Goal: Task Accomplishment & Management: Use online tool/utility

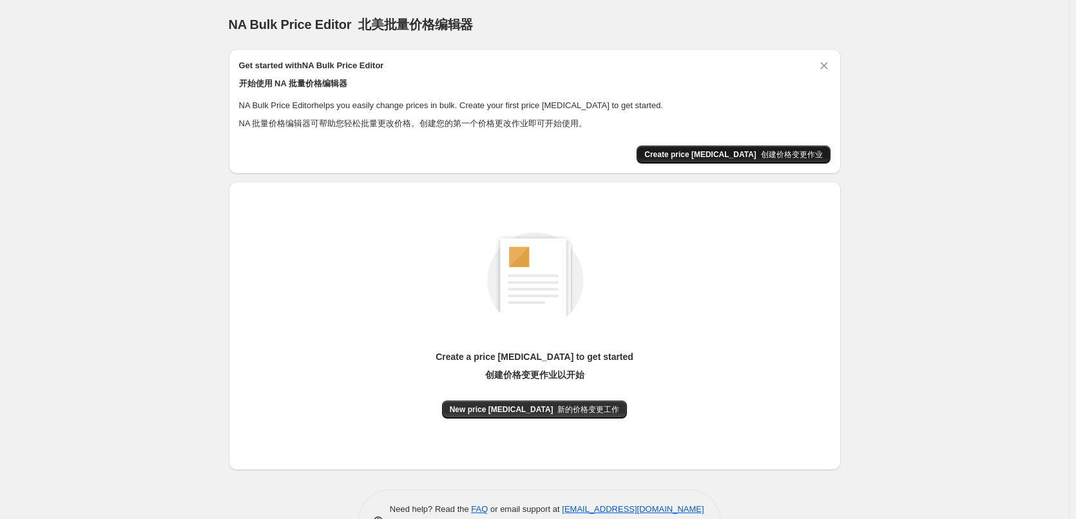
click at [771, 161] on button "Create price change job 创建价格变更作业" at bounding box center [733, 155] width 193 height 18
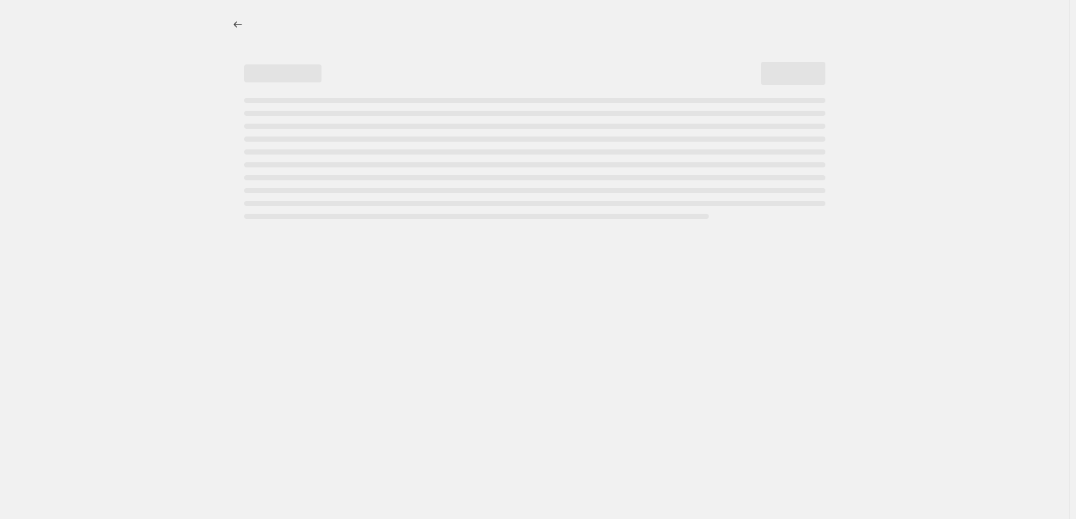
select select "percentage"
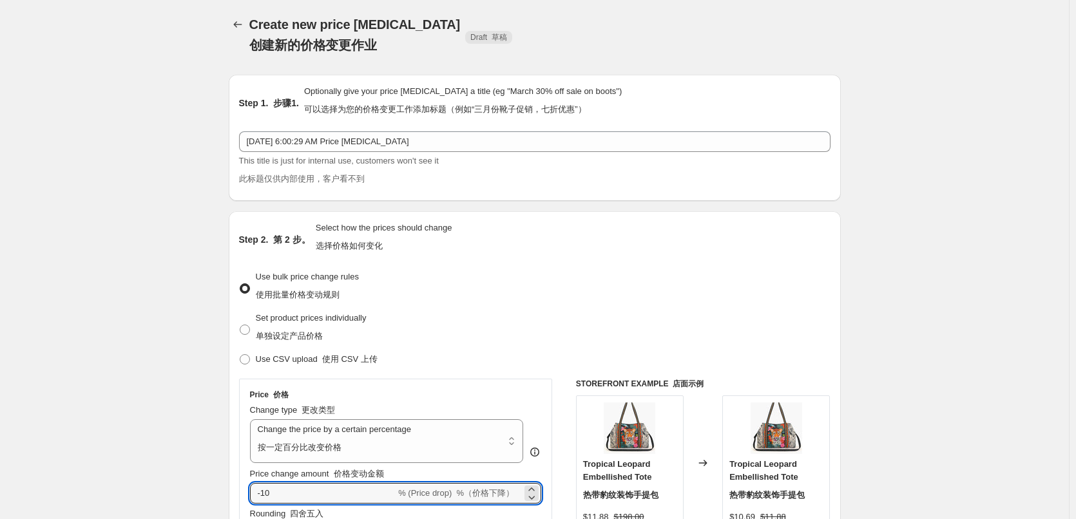
drag, startPoint x: 314, startPoint y: 492, endPoint x: 223, endPoint y: 494, distance: 90.9
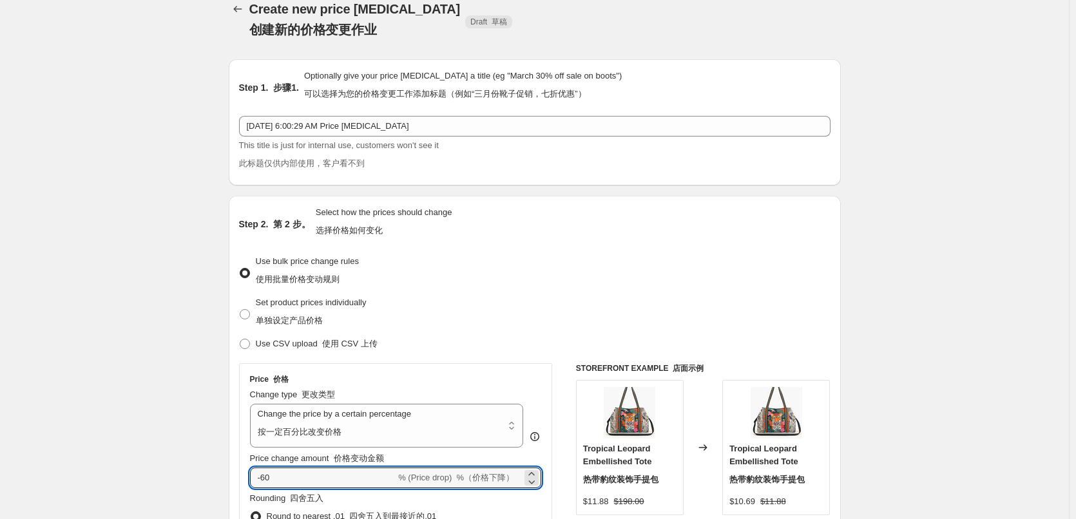
scroll to position [258, 0]
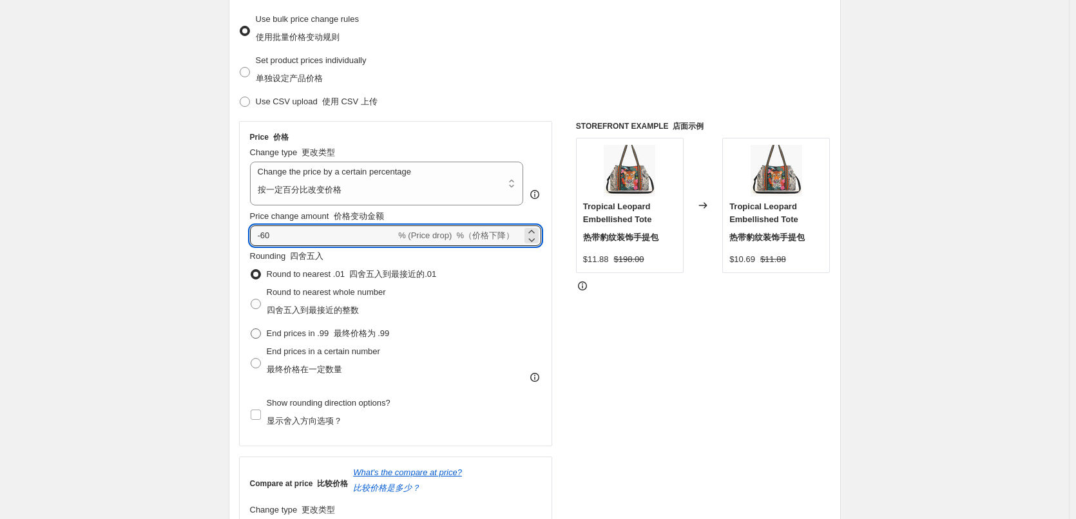
type input "-60"
click at [371, 334] on font "最终价格为 .99" at bounding box center [362, 334] width 56 height 10
click at [251, 329] on input "End prices in .99 最终价格为 .99" at bounding box center [251, 329] width 1 height 1
radio input "true"
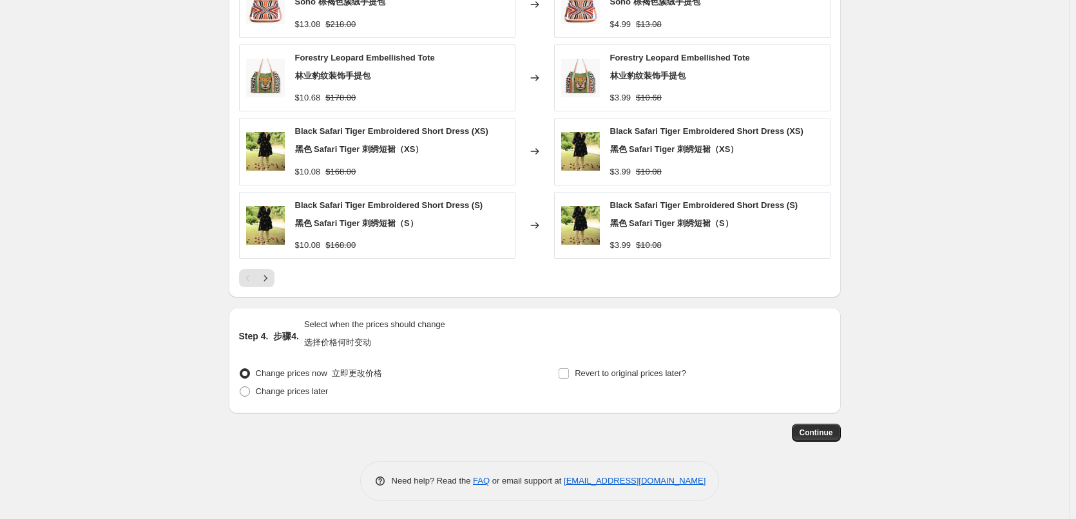
scroll to position [1284, 0]
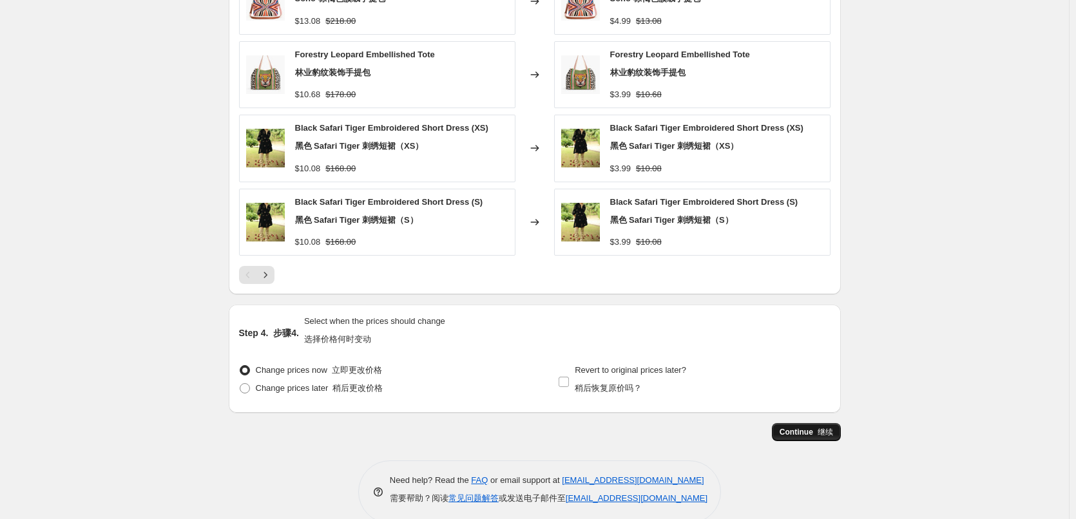
click at [811, 431] on span "Continue 继续" at bounding box center [806, 432] width 53 height 10
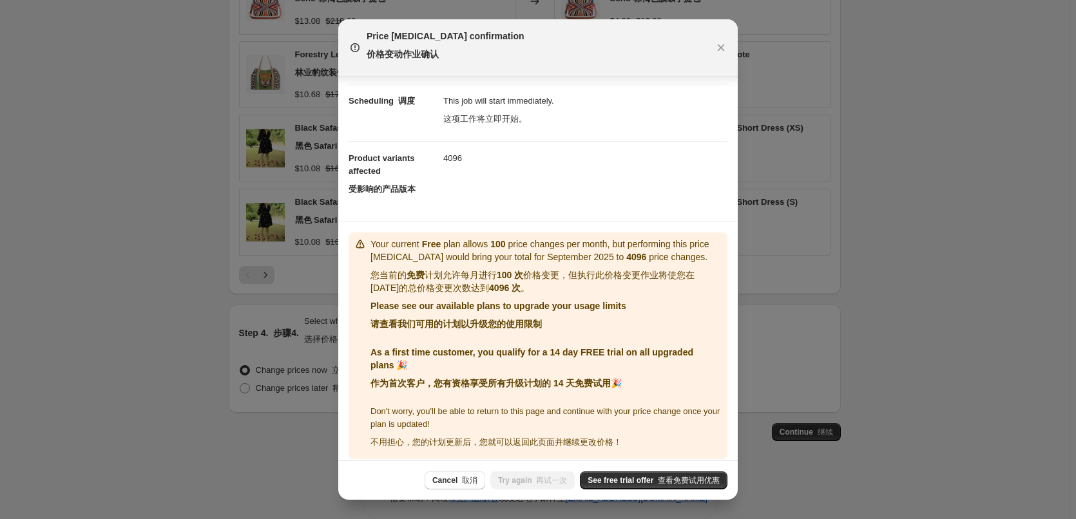
scroll to position [165, 0]
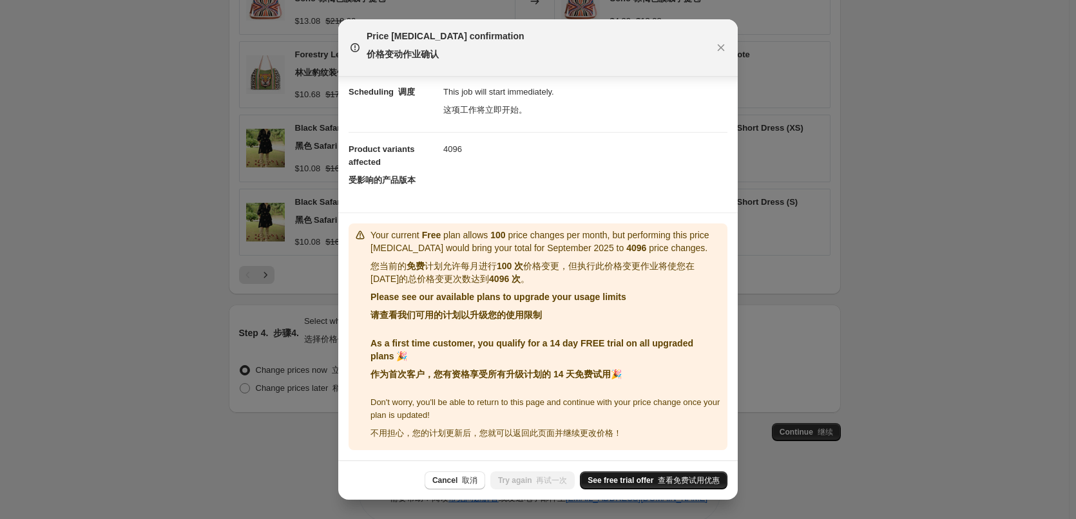
click at [692, 481] on font "查看免费试用优惠" at bounding box center [689, 480] width 62 height 9
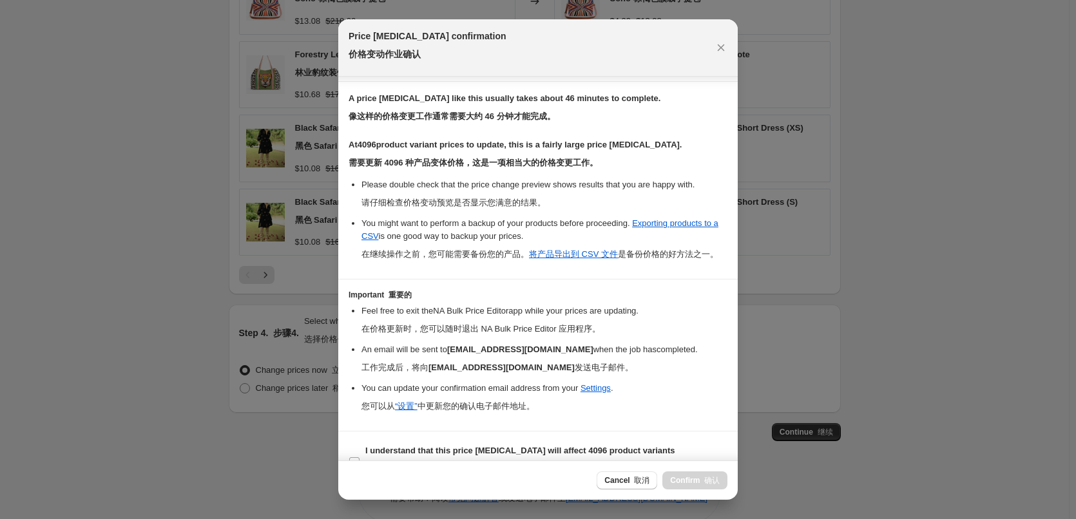
scroll to position [329, 0]
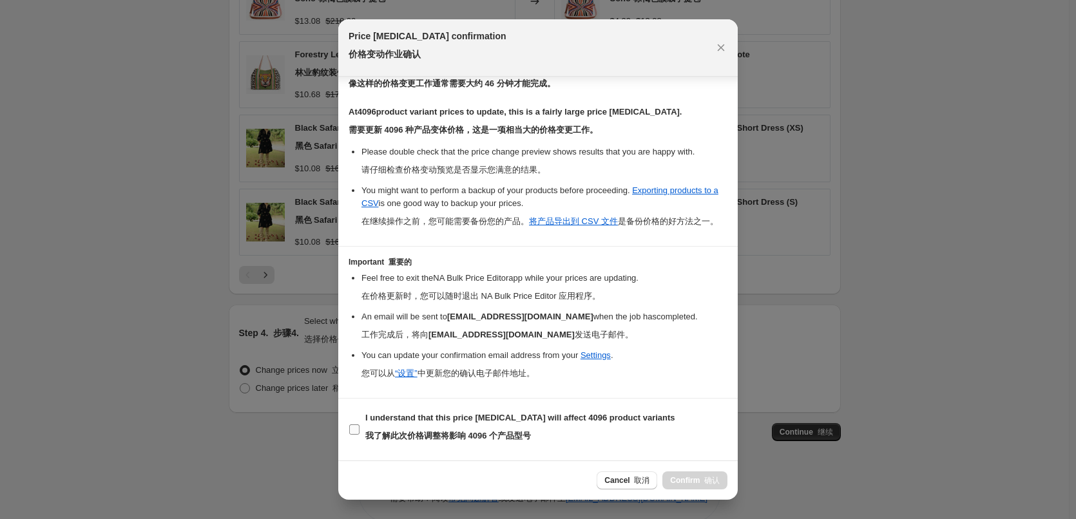
click at [367, 429] on span "I understand that this price change job will affect 4096 product variants 我了解此次…" at bounding box center [520, 430] width 310 height 36
click at [360, 429] on input "I understand that this price change job will affect 4096 product variants 我了解此次…" at bounding box center [354, 430] width 10 height 10
checkbox input "true"
click at [686, 481] on span "Confirm 确认" at bounding box center [695, 481] width 50 height 10
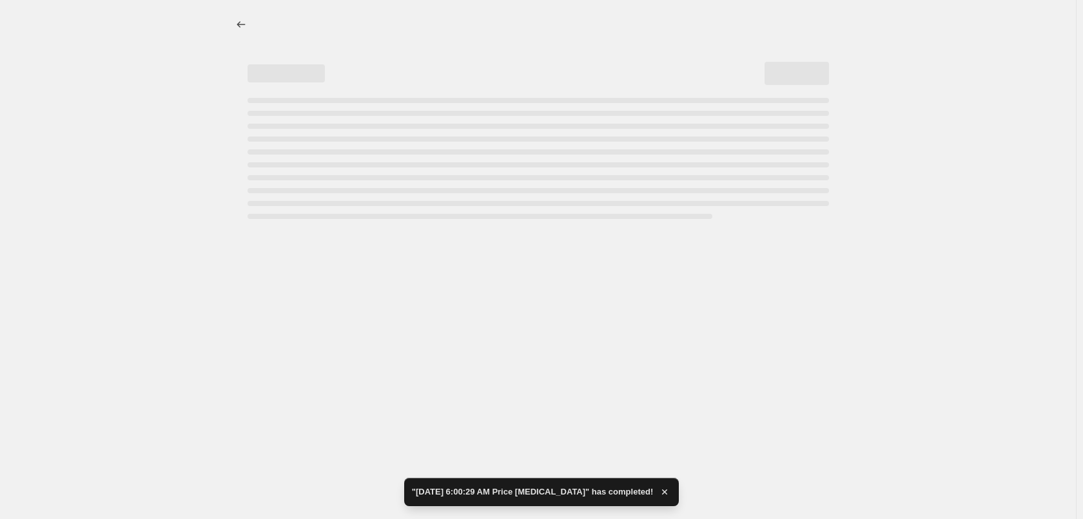
select select "percentage"
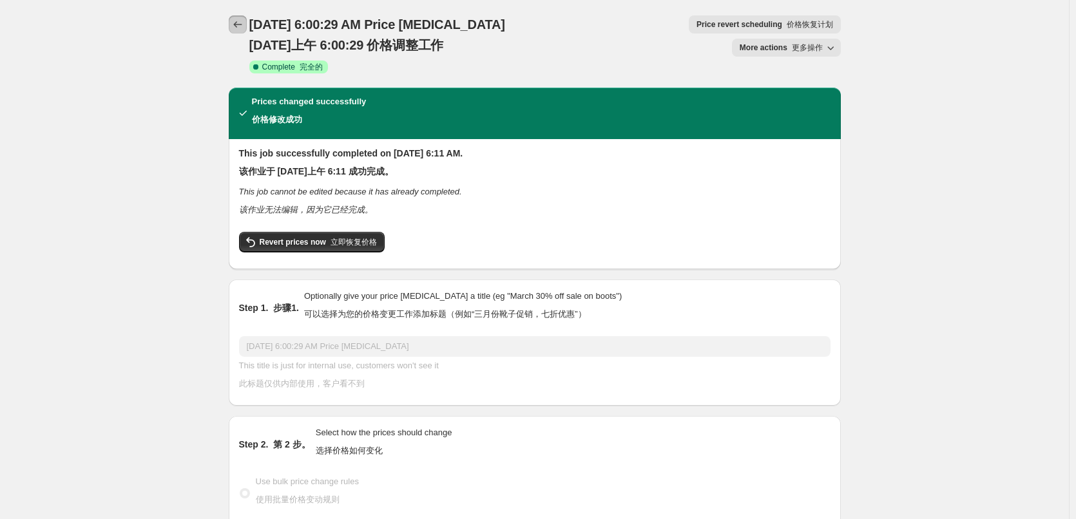
click at [238, 30] on icon "Price change jobs" at bounding box center [237, 24] width 13 height 13
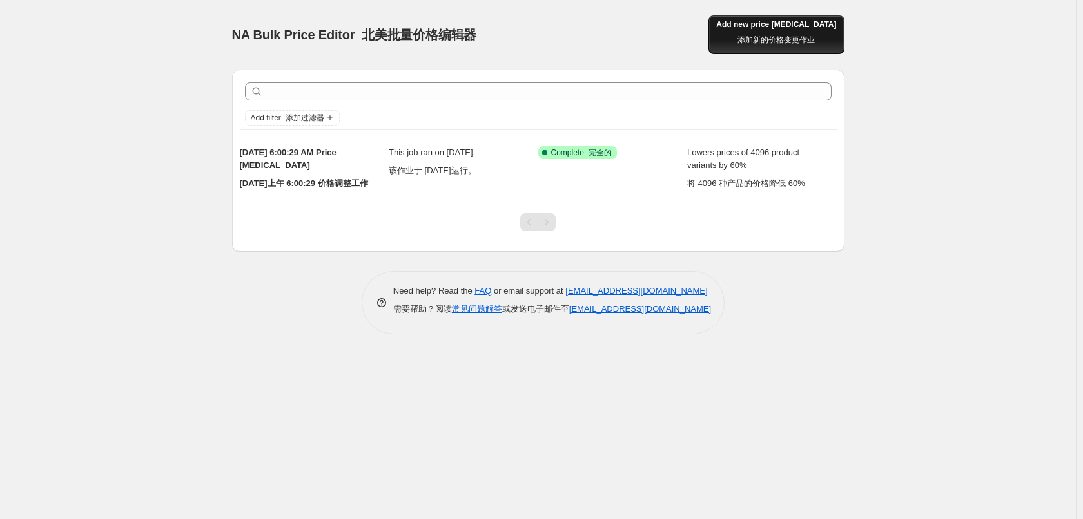
click at [803, 26] on span "Add new price change job 添加新的价格变更作业" at bounding box center [776, 34] width 120 height 31
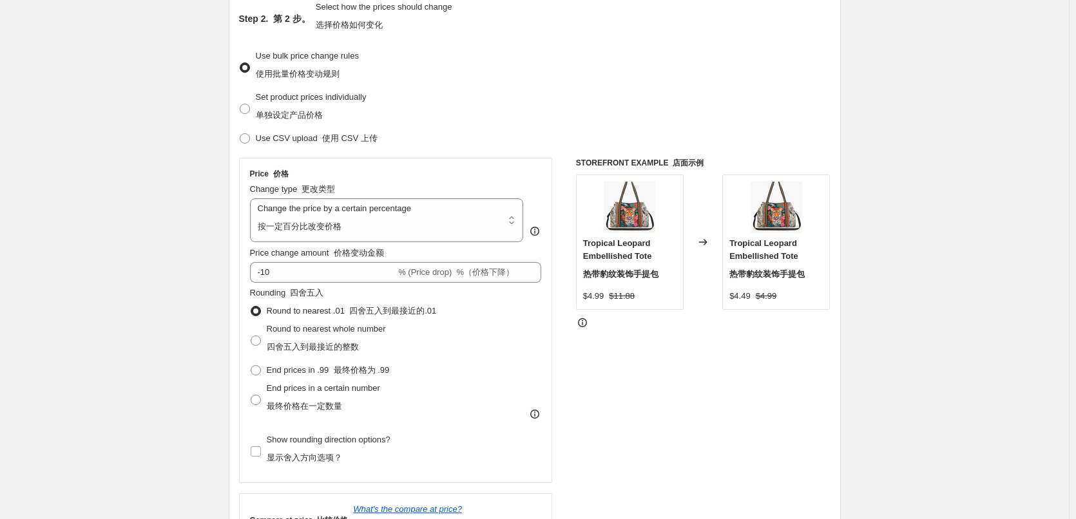
scroll to position [64, 0]
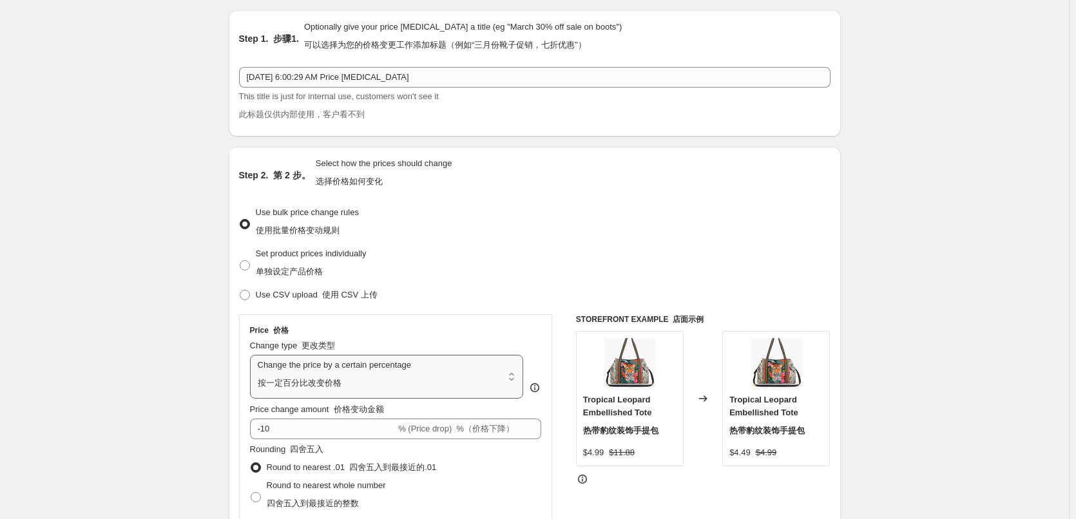
click at [341, 367] on select "Change the price to a certain amount Change the price by a certain amount Chang…" at bounding box center [387, 377] width 274 height 44
select select "to"
click at [253, 355] on select "Change the price to a certain amount Change the price by a certain amount Chang…" at bounding box center [387, 377] width 274 height 44
type input "80.00"
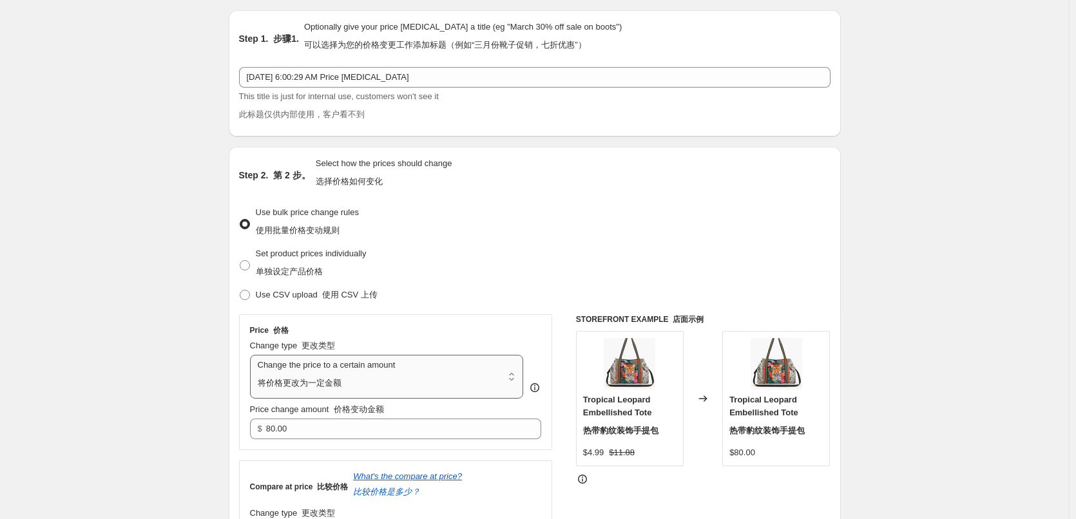
drag, startPoint x: 371, startPoint y: 367, endPoint x: 371, endPoint y: 360, distance: 7.7
click at [371, 367] on select "Change the price to a certain amount Change the price by a certain amount Chang…" at bounding box center [387, 377] width 274 height 44
select select "by"
click at [253, 355] on select "Change the price to a certain amount Change the price by a certain amount Chang…" at bounding box center [387, 377] width 274 height 44
type input "-10.00"
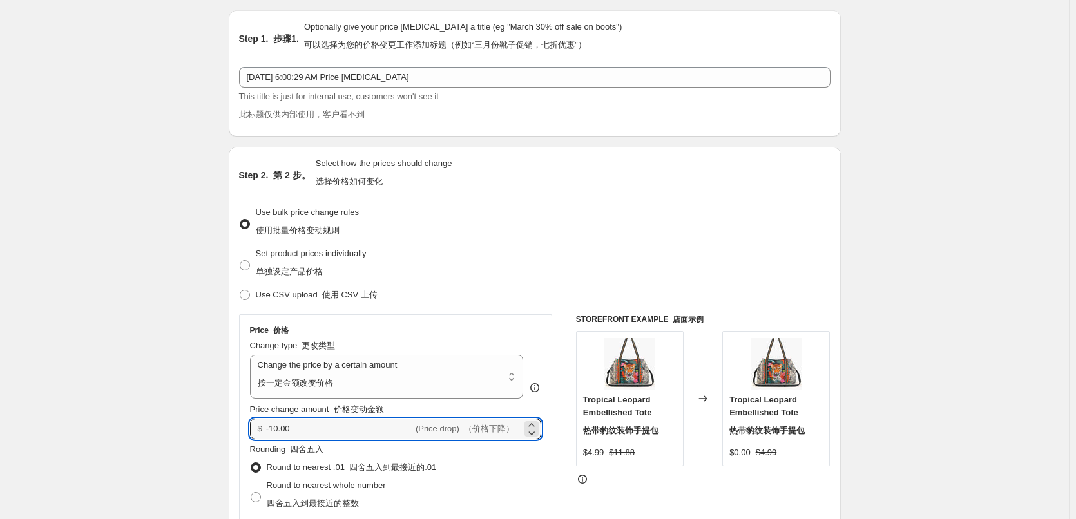
drag, startPoint x: 320, startPoint y: 434, endPoint x: 232, endPoint y: 436, distance: 88.3
click at [232, 436] on div "Step 2. 第 2 步。 Select how the prices should change 选择价格如何变化 Use bulk price chan…" at bounding box center [535, 476] width 612 height 659
type input "3.00"
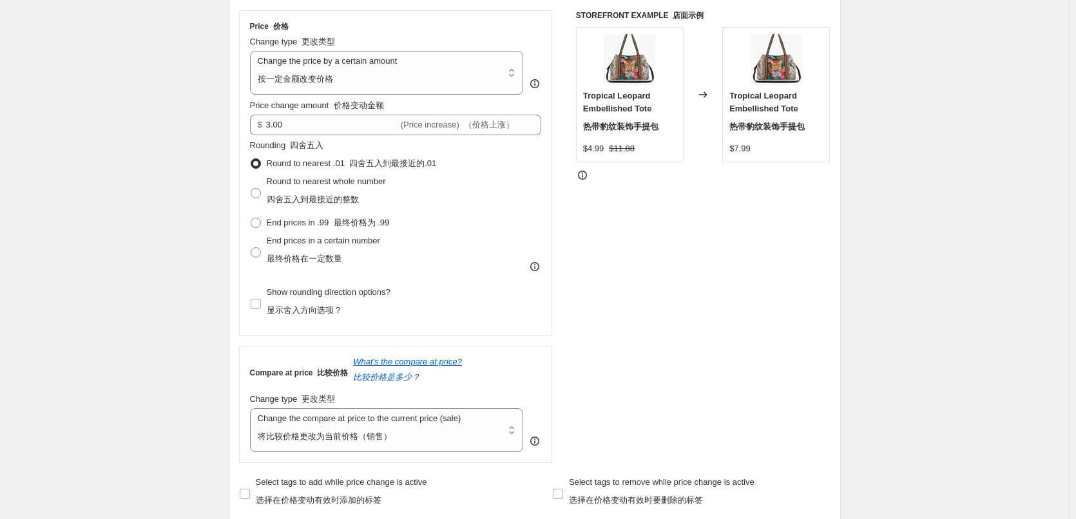
scroll to position [451, 0]
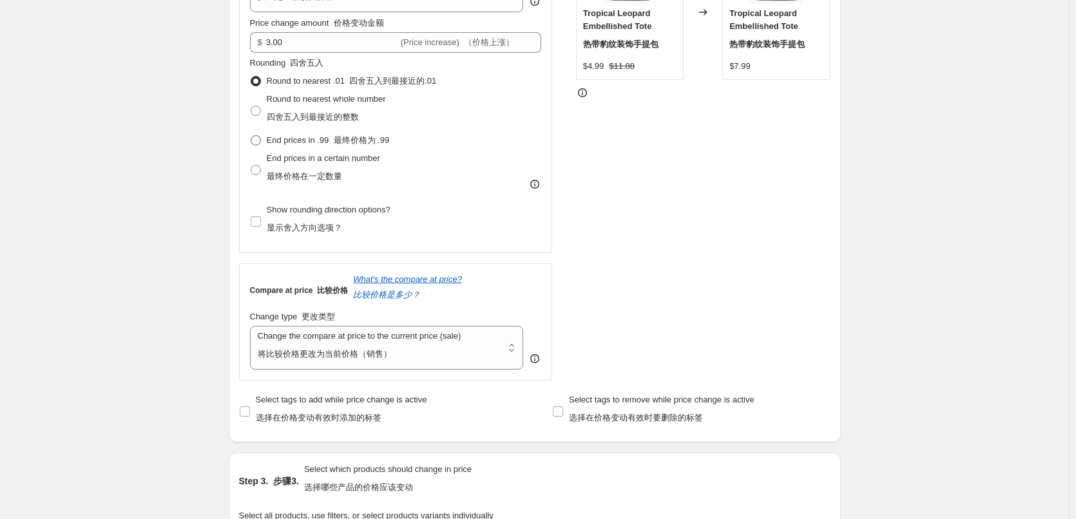
click at [376, 145] on font "最终价格为 .99" at bounding box center [362, 140] width 56 height 10
click at [251, 136] on input "End prices in .99 最终价格为 .99" at bounding box center [251, 135] width 1 height 1
radio input "true"
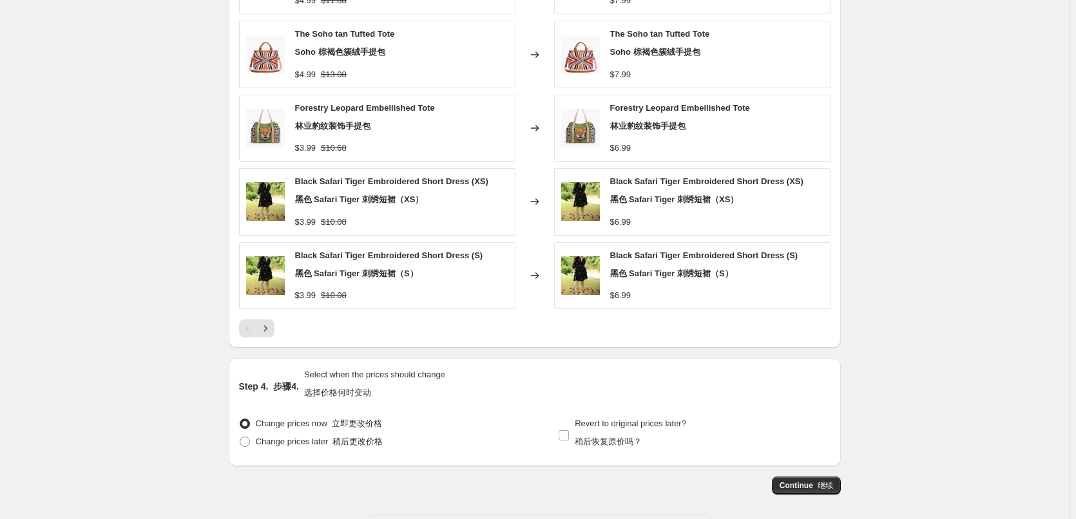
scroll to position [1287, 0]
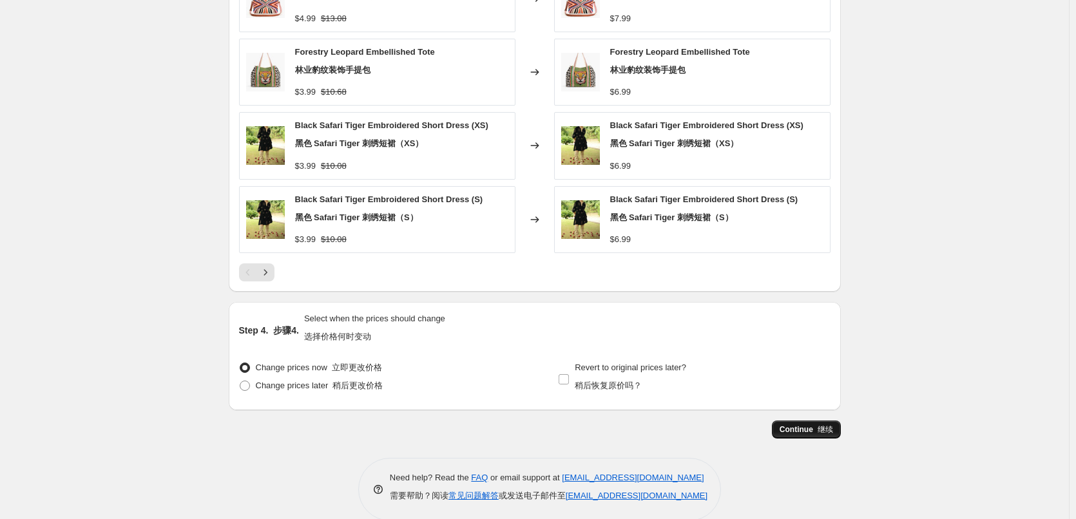
click at [804, 427] on span "Continue 继续" at bounding box center [806, 430] width 53 height 10
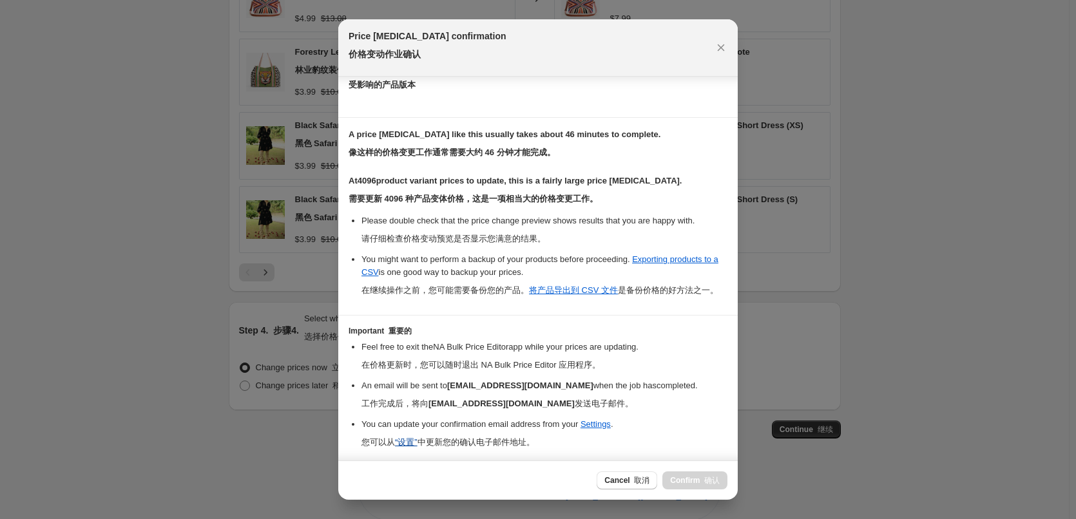
scroll to position [306, 0]
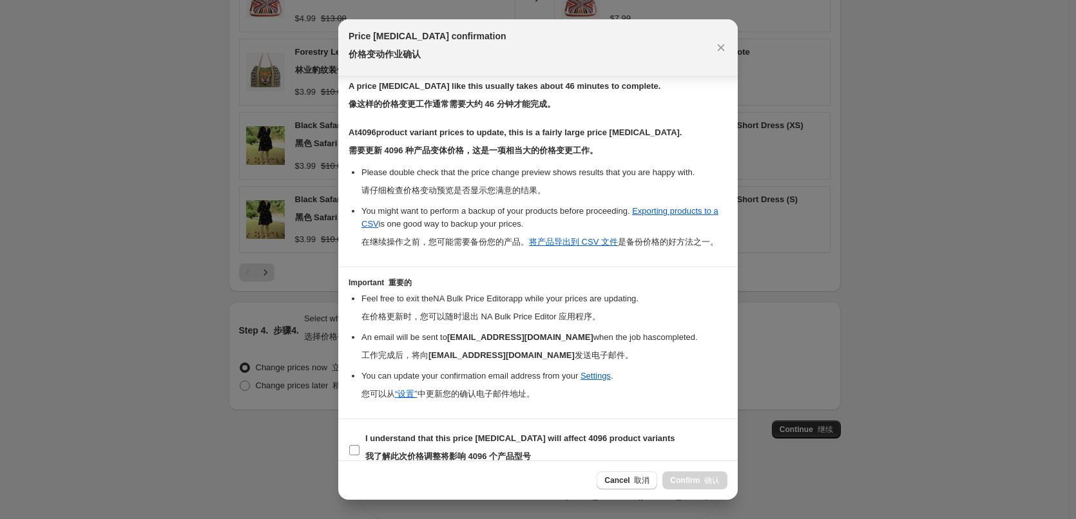
click at [360, 454] on label "I understand that this price change job will affect 4096 product variants 我了解此次…" at bounding box center [512, 450] width 327 height 41
click at [360, 454] on input "I understand that this price change job will affect 4096 product variants 我了解此次…" at bounding box center [354, 450] width 10 height 10
checkbox input "true"
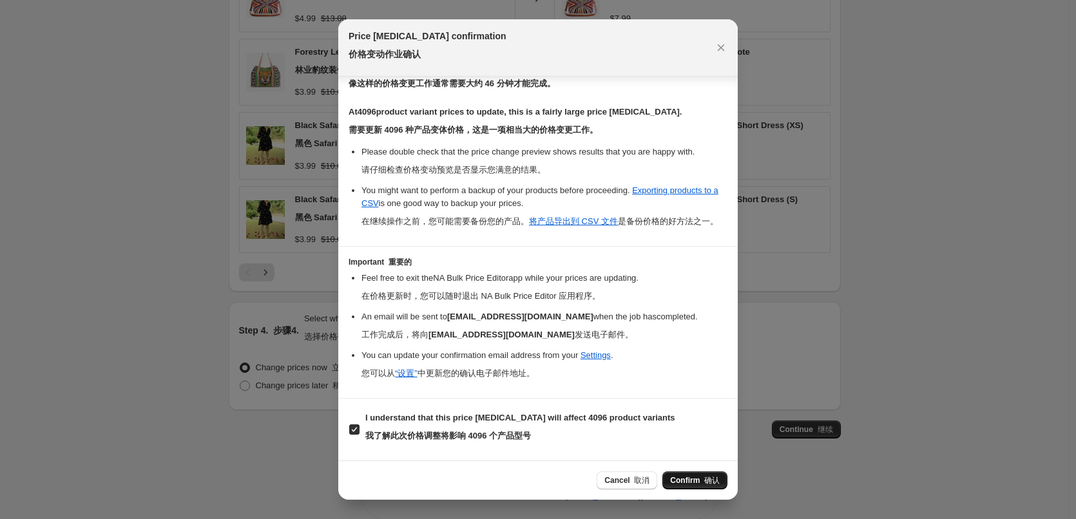
click at [697, 479] on span "Confirm 确认" at bounding box center [695, 481] width 50 height 10
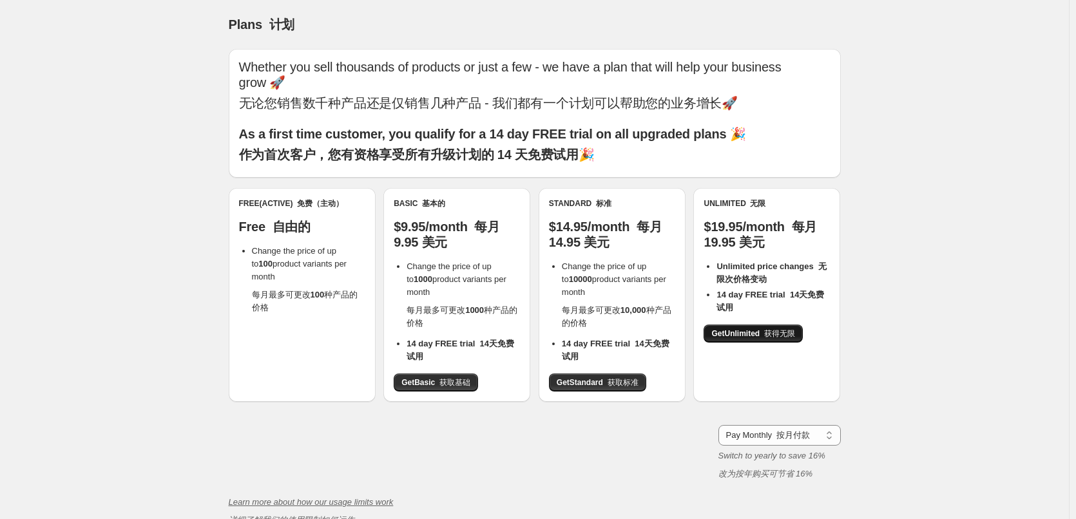
click at [780, 334] on font "获得无限" at bounding box center [779, 333] width 31 height 9
